Goal: Task Accomplishment & Management: Use online tool/utility

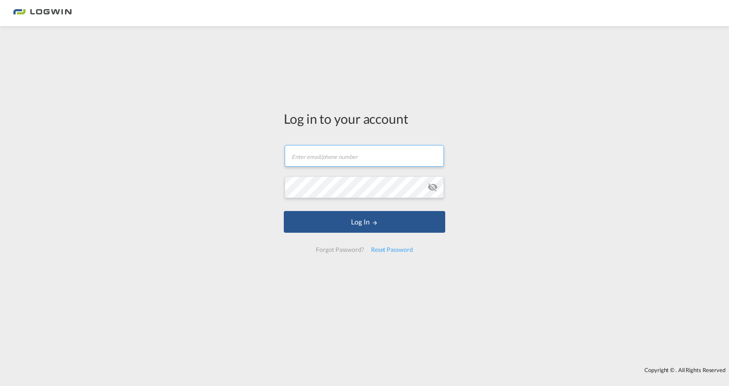
click at [302, 158] on input "text" at bounding box center [364, 156] width 159 height 22
type input "[PERSON_NAME][EMAIL_ADDRESS][PERSON_NAME][DOMAIN_NAME]"
click at [284, 211] on button "Log In" at bounding box center [365, 222] width 162 height 22
